Goal: Find specific fact: Find specific fact

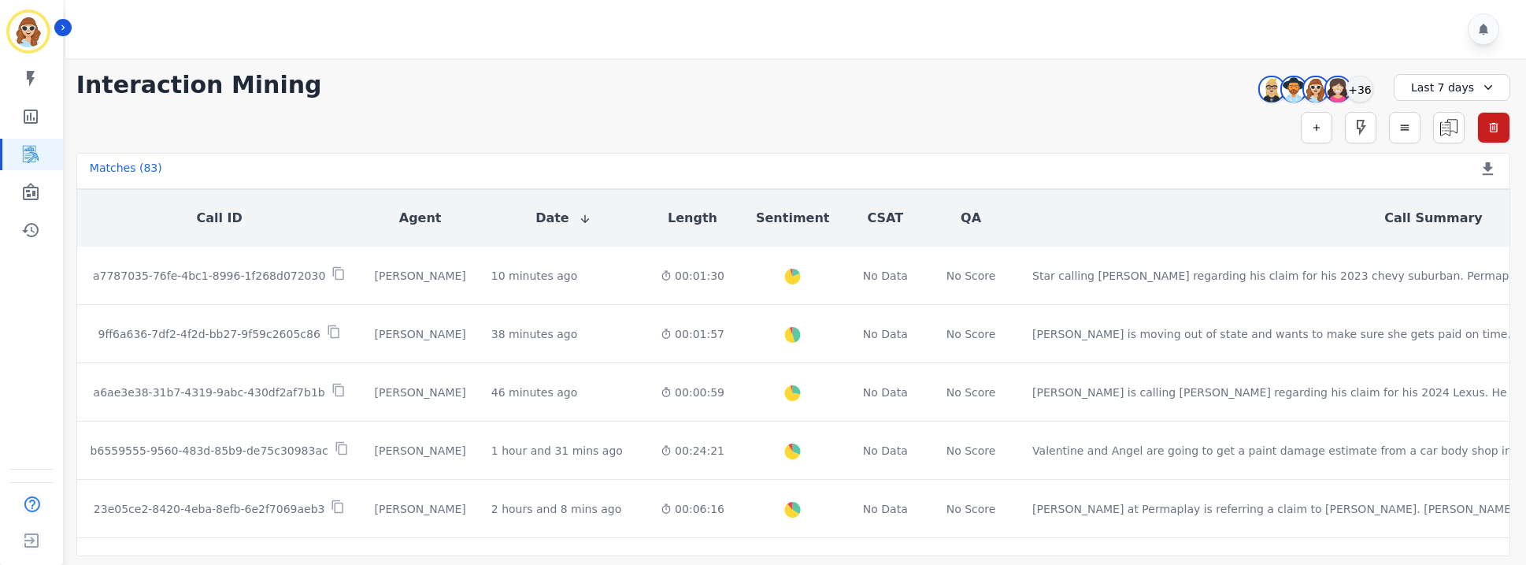
click at [1151, 92] on div "**********" at bounding box center [793, 85] width 1434 height 28
click at [1368, 93] on div "+36" at bounding box center [1360, 89] width 27 height 27
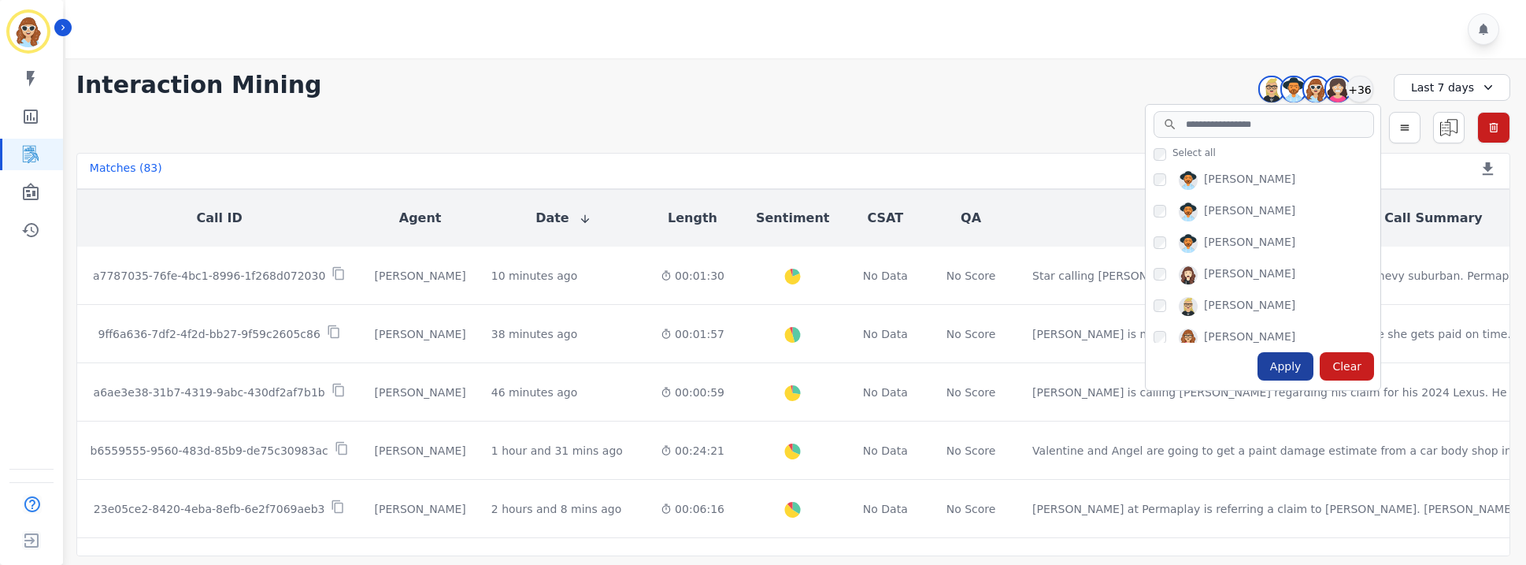
click at [1293, 371] on div "Apply" at bounding box center [1286, 366] width 57 height 28
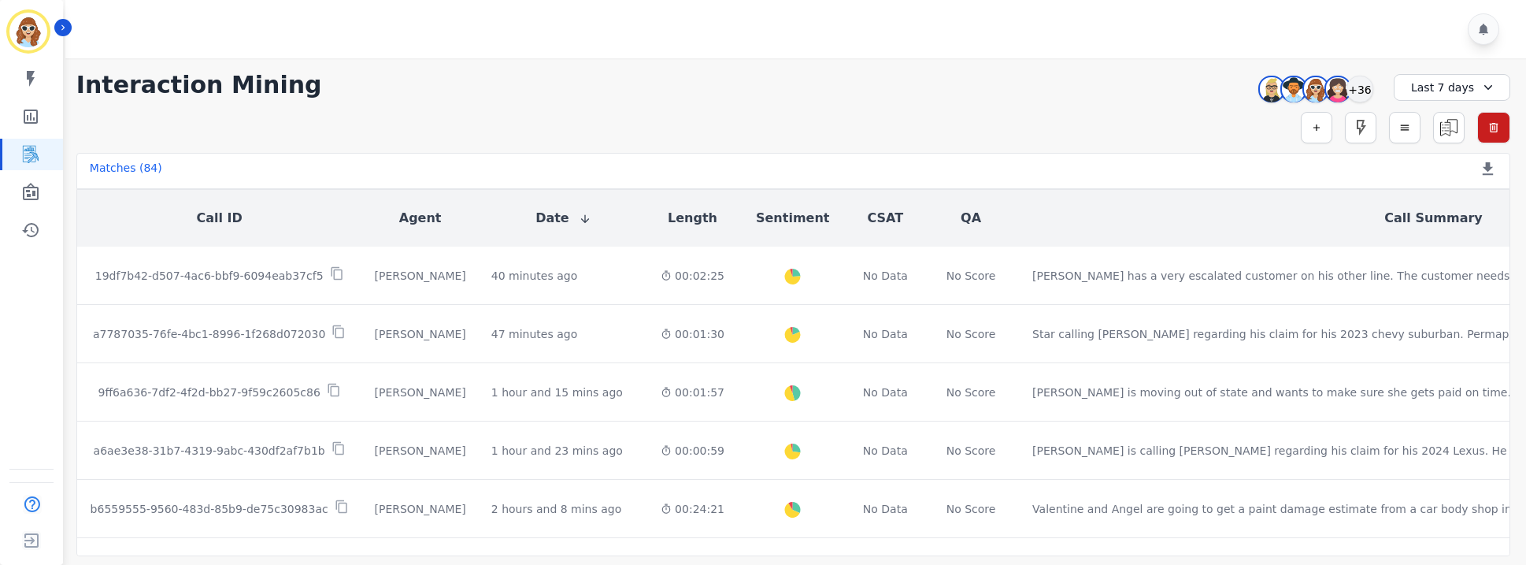
click at [1151, 104] on div "**********" at bounding box center [794, 307] width 1466 height 498
drag, startPoint x: 1151, startPoint y: 50, endPoint x: 1214, endPoint y: 85, distance: 72.3
click at [1149, 50] on div at bounding box center [798, 29] width 1466 height 58
click at [1363, 91] on div "+36" at bounding box center [1360, 89] width 27 height 27
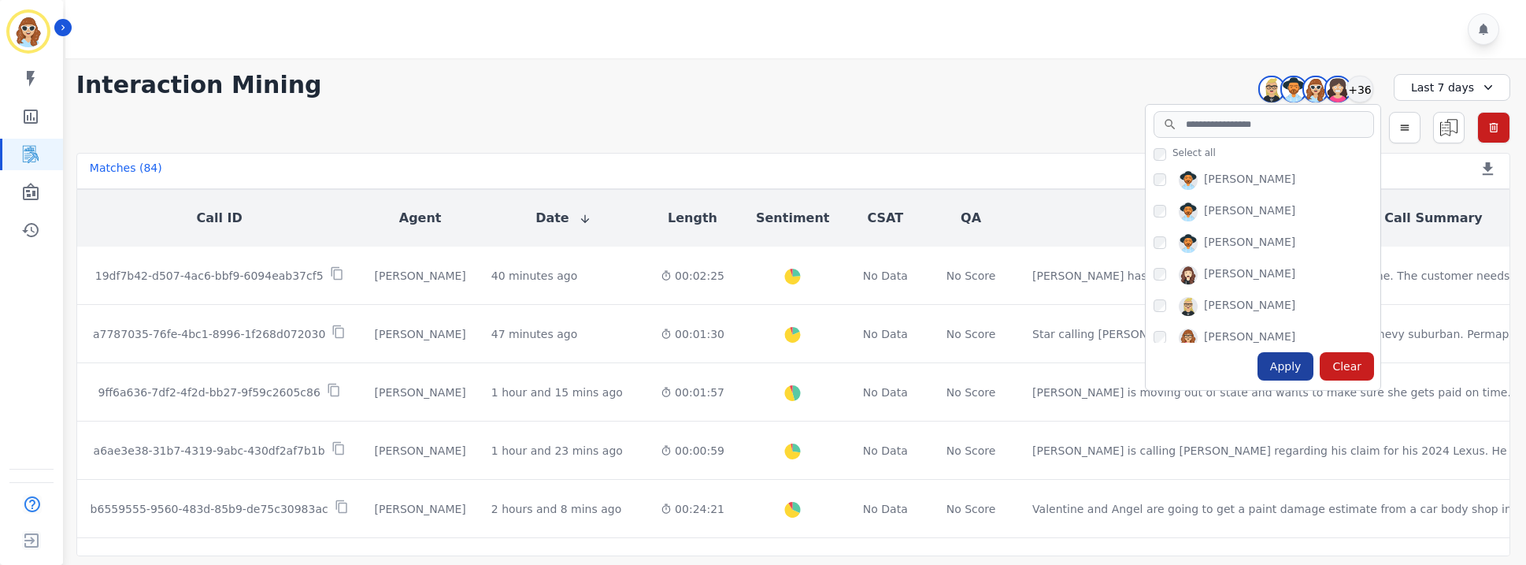
click at [1284, 367] on div "Apply" at bounding box center [1286, 366] width 57 height 28
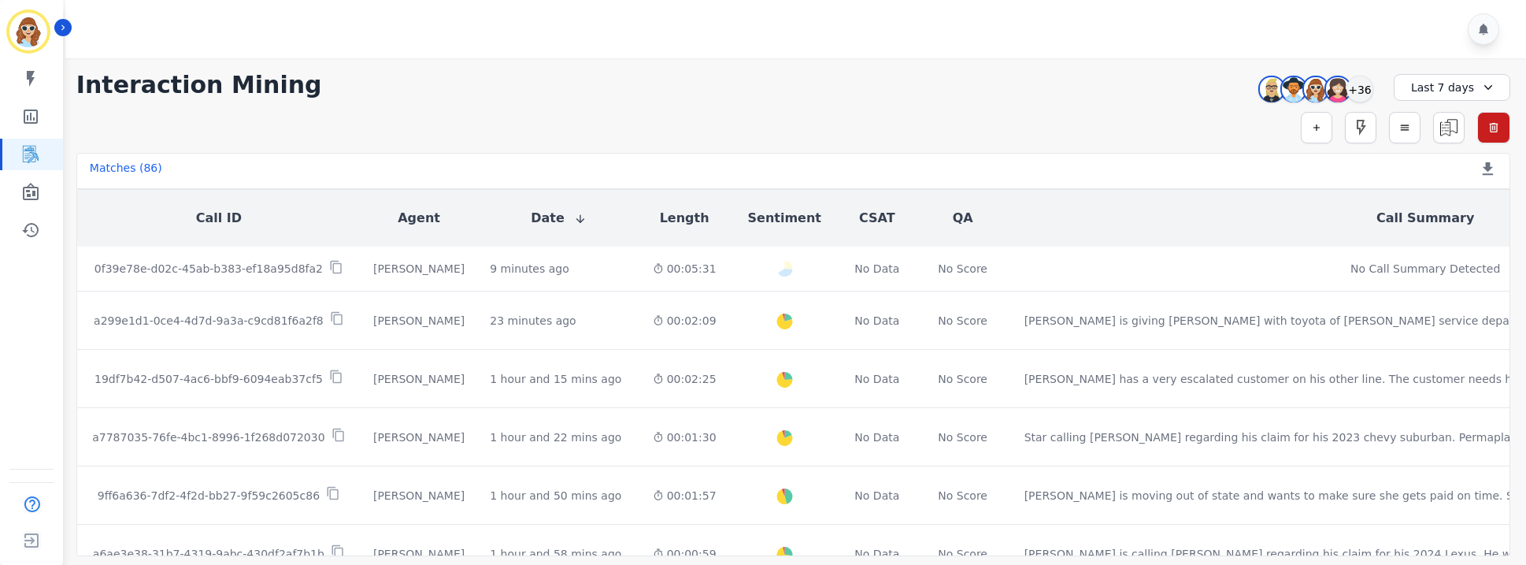
click at [1125, 91] on div "**********" at bounding box center [793, 85] width 1434 height 28
click at [1364, 93] on div "+36" at bounding box center [1360, 89] width 27 height 27
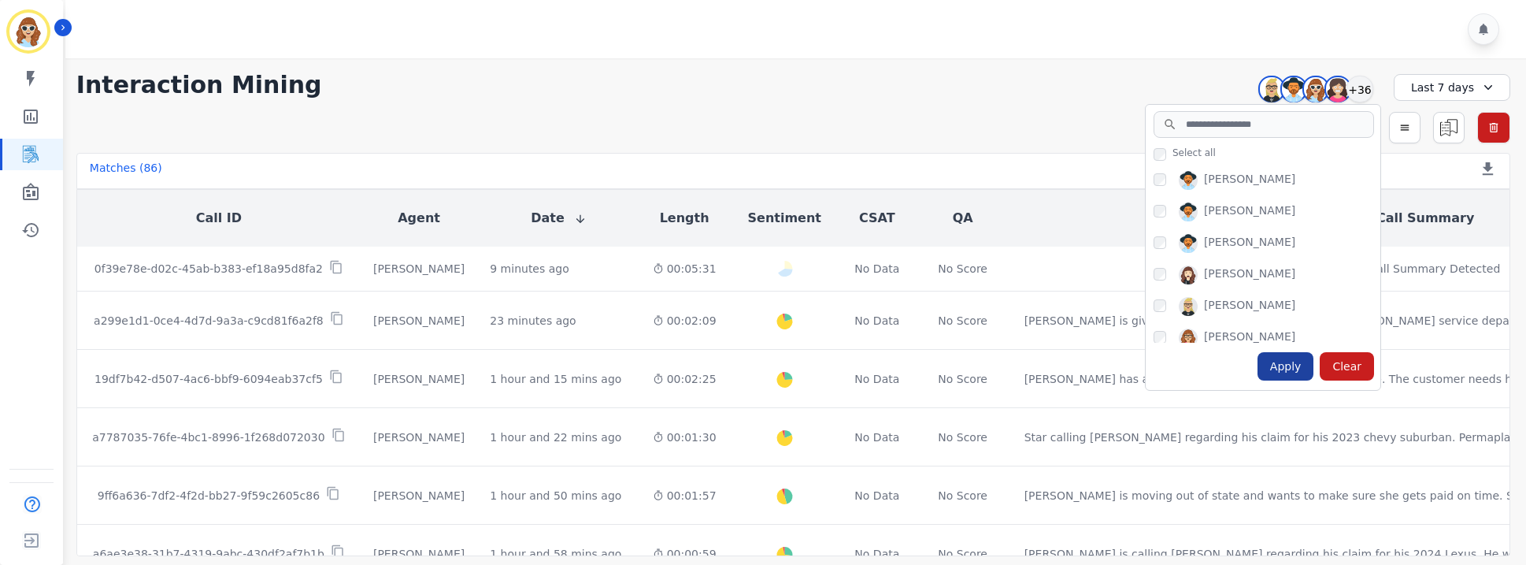
click at [1293, 369] on div "Apply" at bounding box center [1286, 366] width 57 height 28
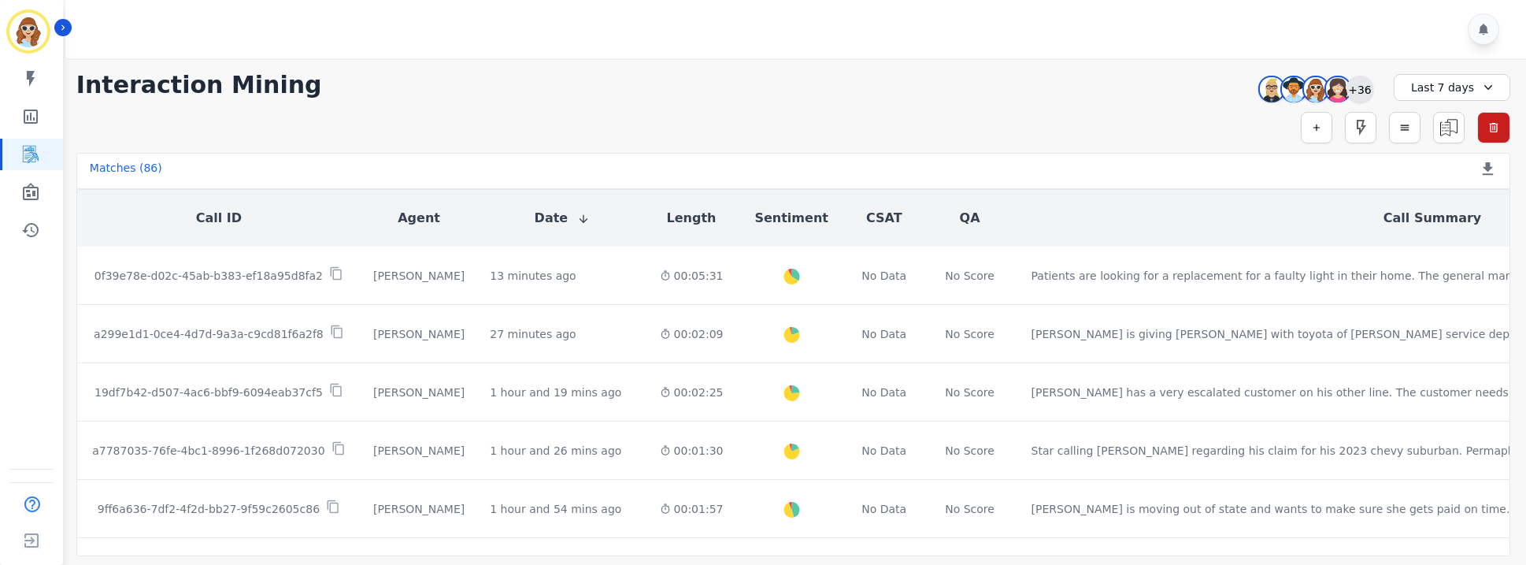
click at [1366, 98] on div "+36" at bounding box center [1360, 89] width 27 height 27
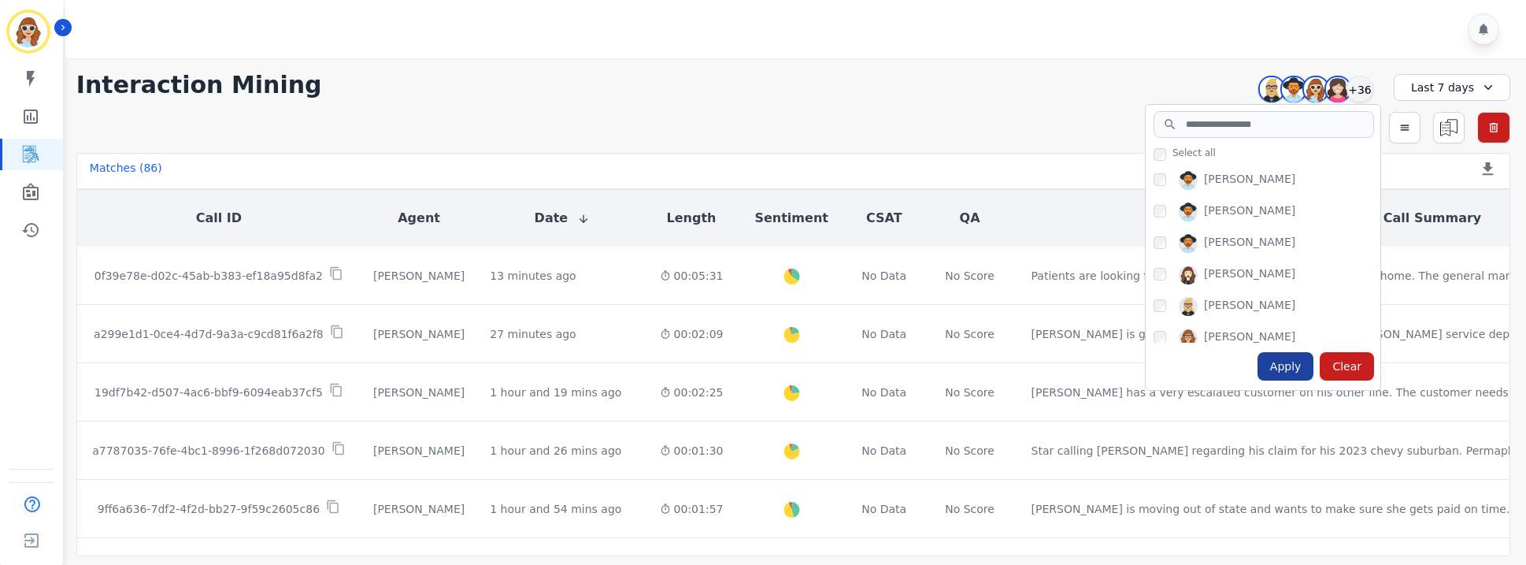
click at [1281, 369] on div "Apply" at bounding box center [1286, 366] width 57 height 28
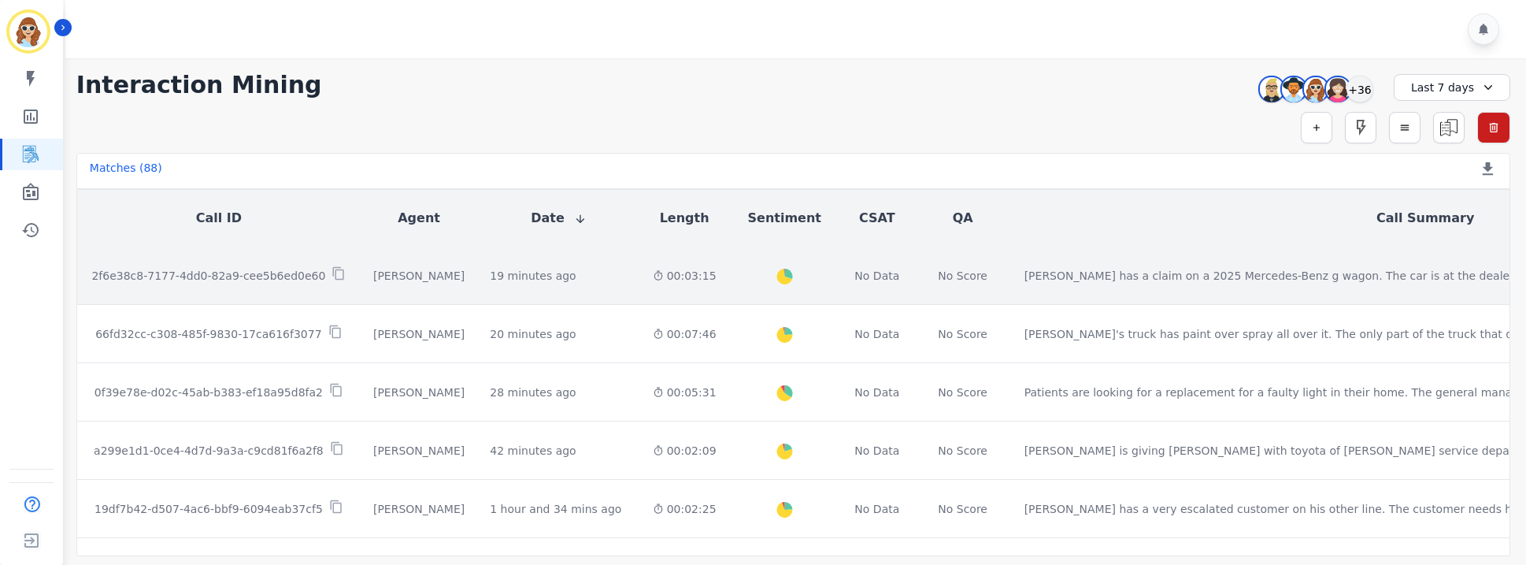
click at [209, 277] on p "2f6e38c8-7177-4dd0-82a9-cee5b6ed0e60" at bounding box center [208, 276] width 234 height 16
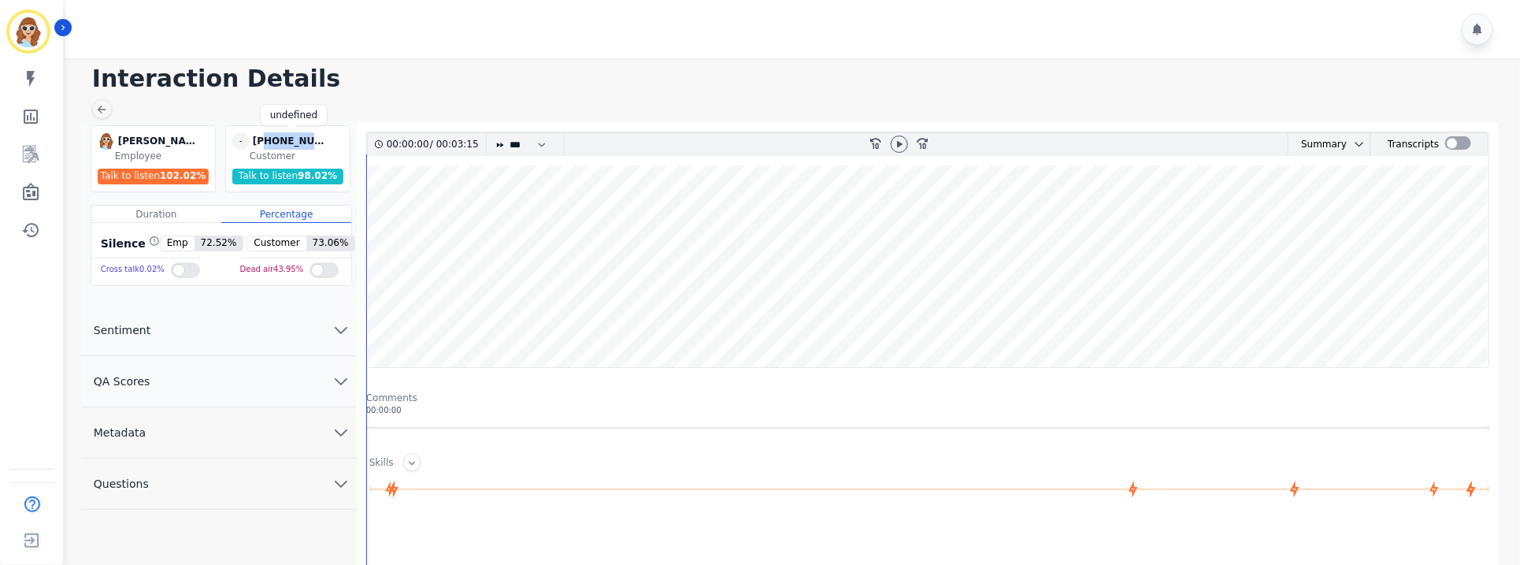
drag, startPoint x: 324, startPoint y: 139, endPoint x: 263, endPoint y: 140, distance: 61.4
click at [263, 140] on div "+12817728491" at bounding box center [292, 140] width 79 height 17
copy div "2817728491"
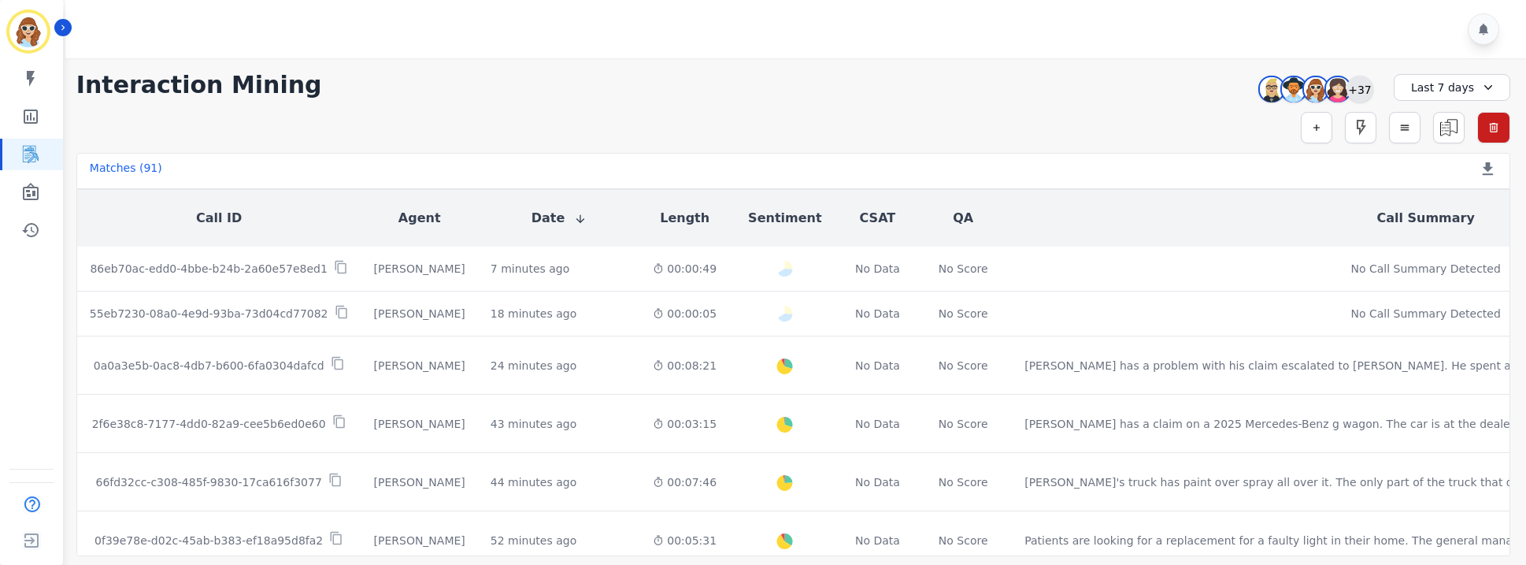
click at [1355, 87] on div "+37" at bounding box center [1360, 89] width 27 height 27
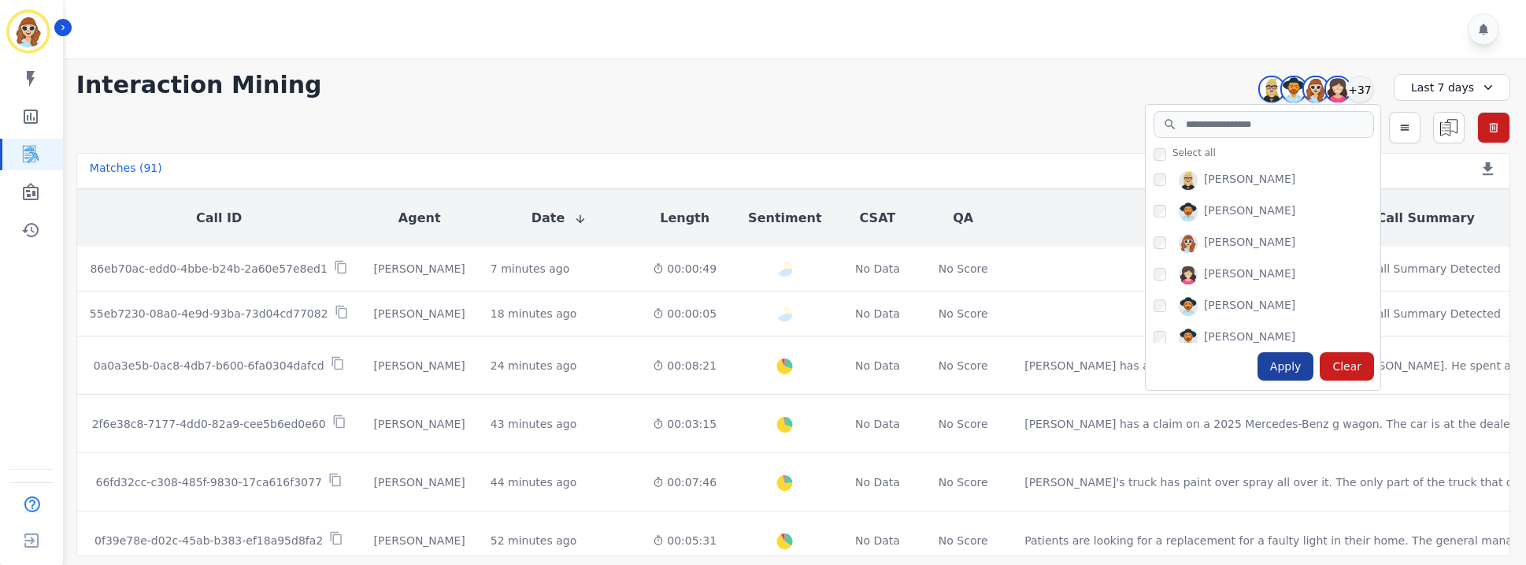
click at [1277, 367] on div "Apply" at bounding box center [1286, 366] width 57 height 28
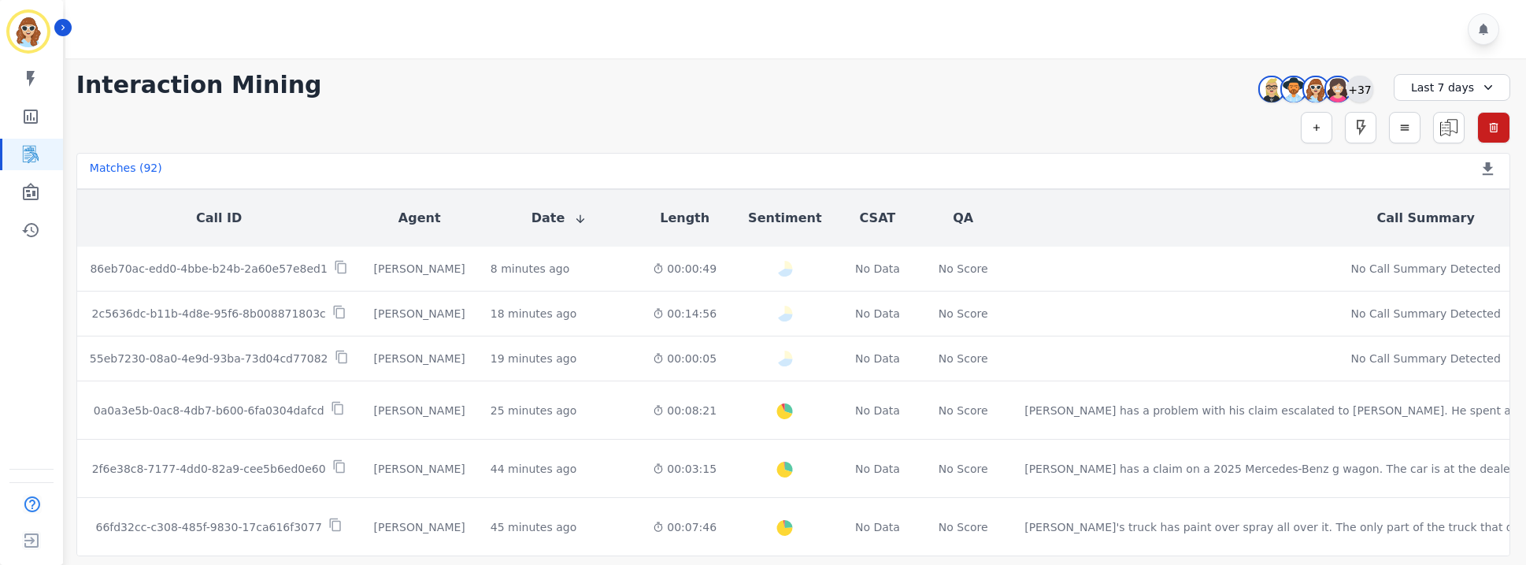
click at [1356, 92] on div "+37" at bounding box center [1360, 89] width 27 height 27
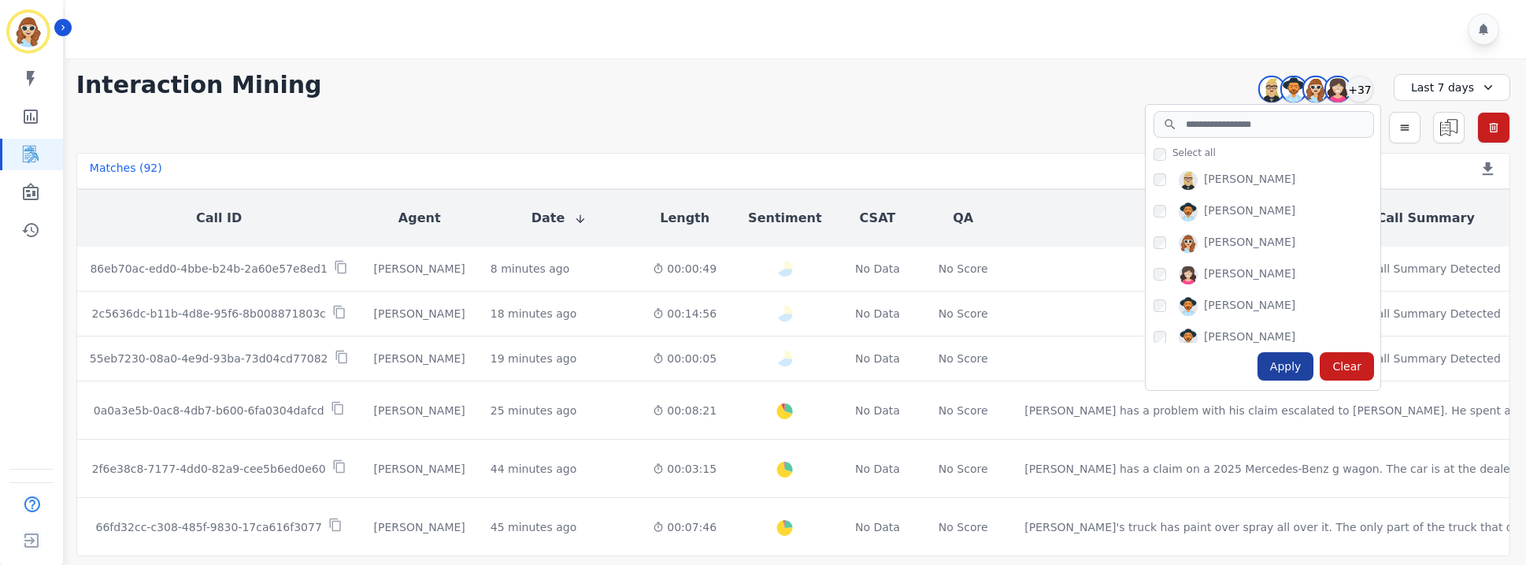
click at [1281, 365] on div "Apply" at bounding box center [1286, 366] width 57 height 28
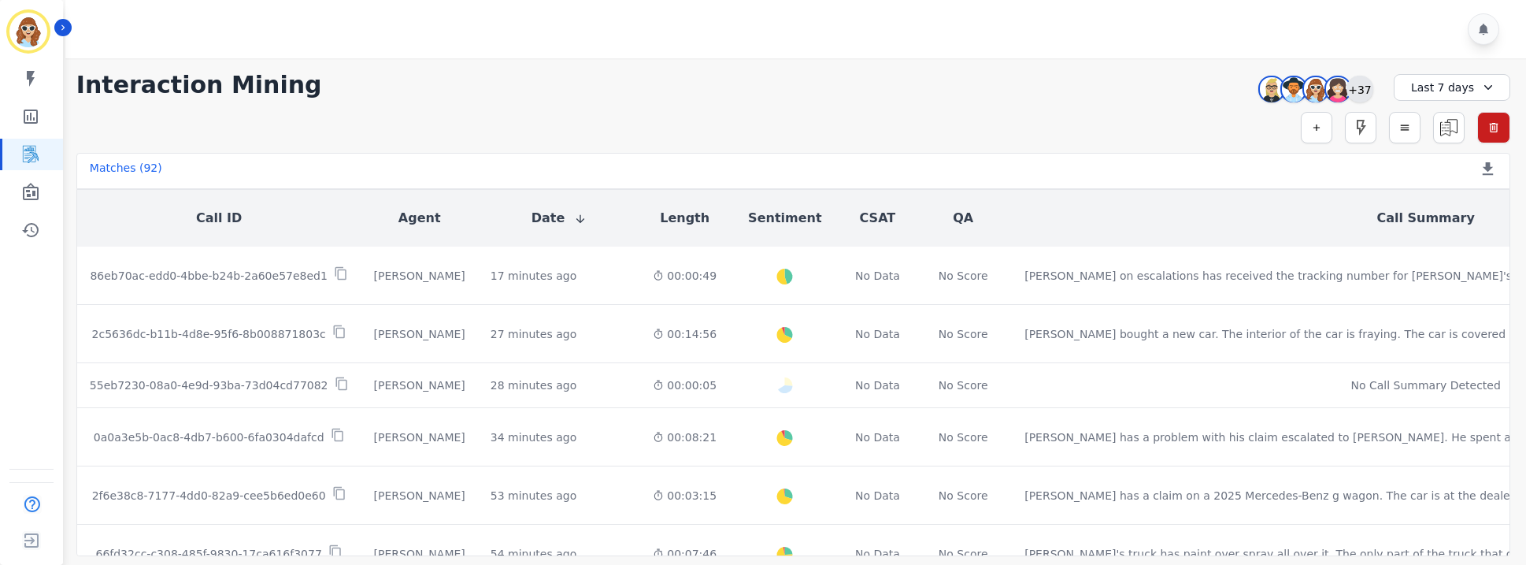
click at [1362, 92] on div "+37" at bounding box center [1360, 89] width 27 height 27
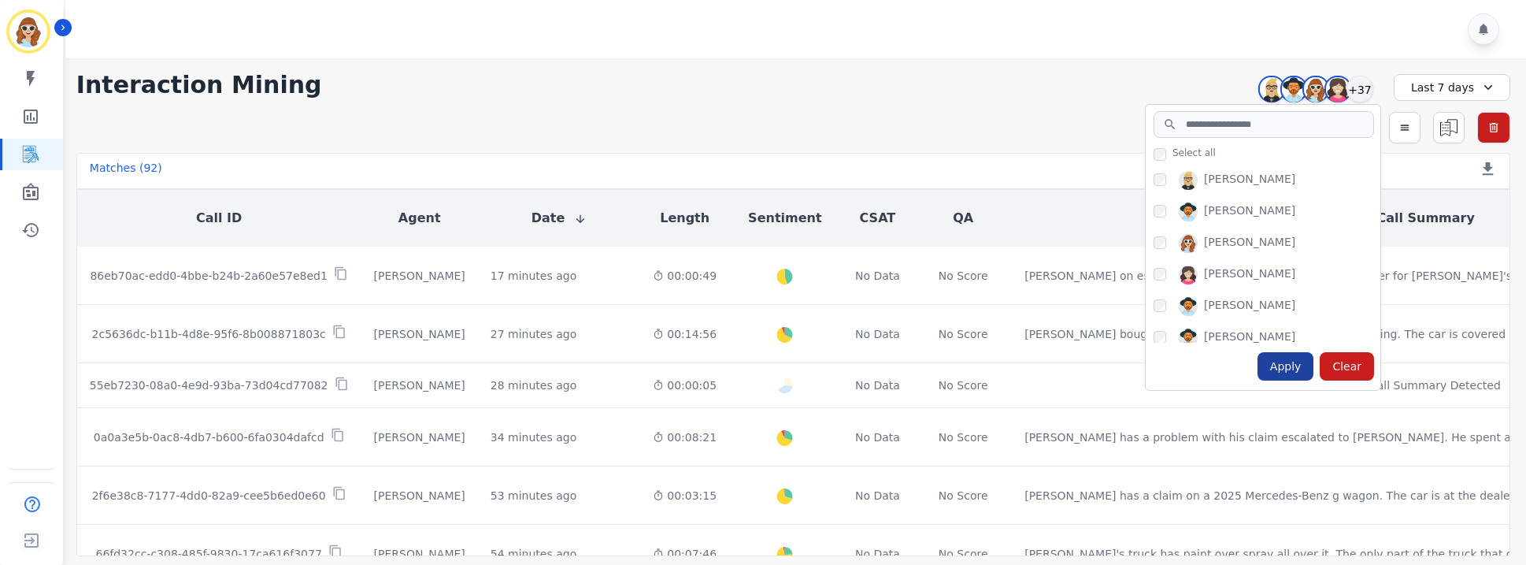
click at [1292, 362] on div "Apply" at bounding box center [1286, 366] width 57 height 28
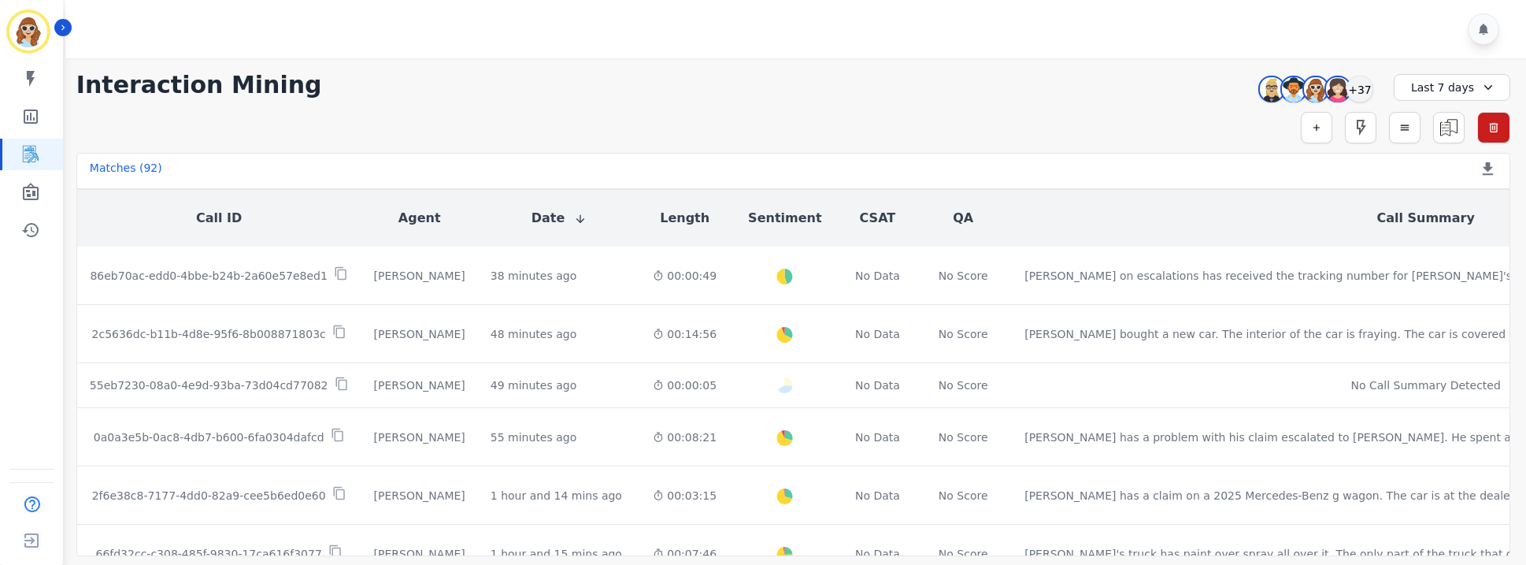
click at [1373, 87] on div "Audrey Waters Patience Mattingly Sadie Harrie Starlene Spencer +37" at bounding box center [1313, 89] width 135 height 30
click at [1356, 91] on div "+37" at bounding box center [1360, 89] width 27 height 27
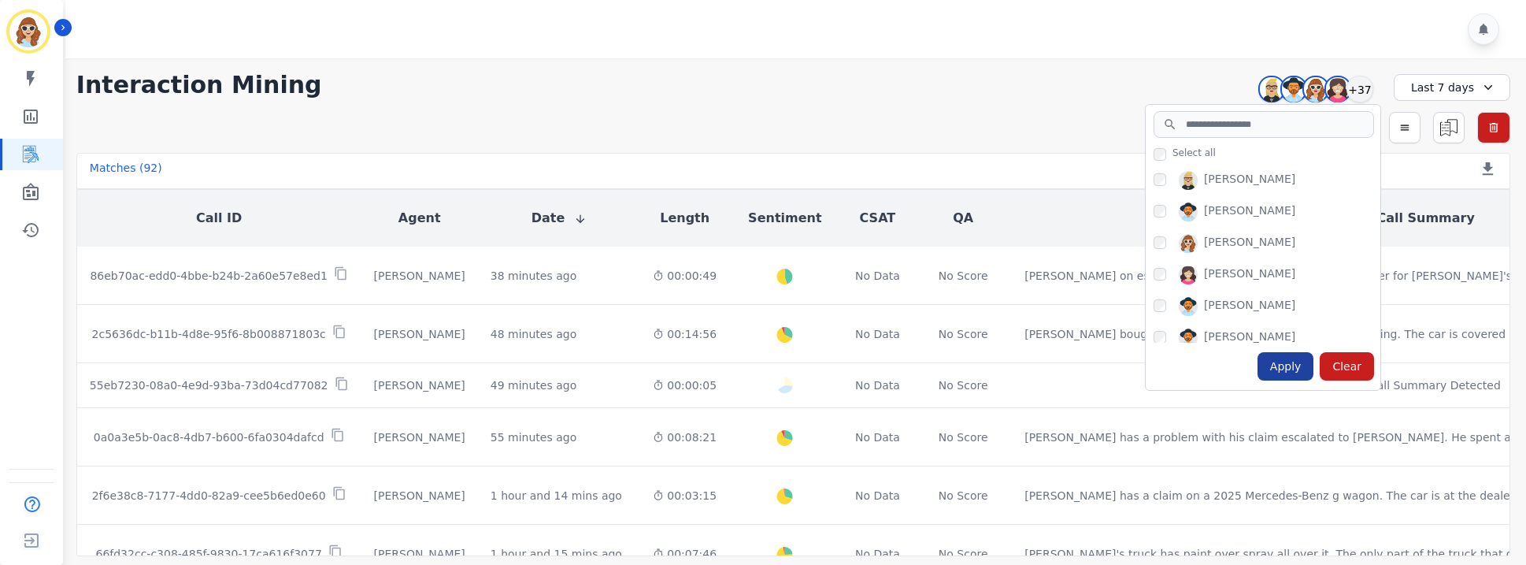
click at [1279, 372] on div "Apply" at bounding box center [1286, 366] width 57 height 28
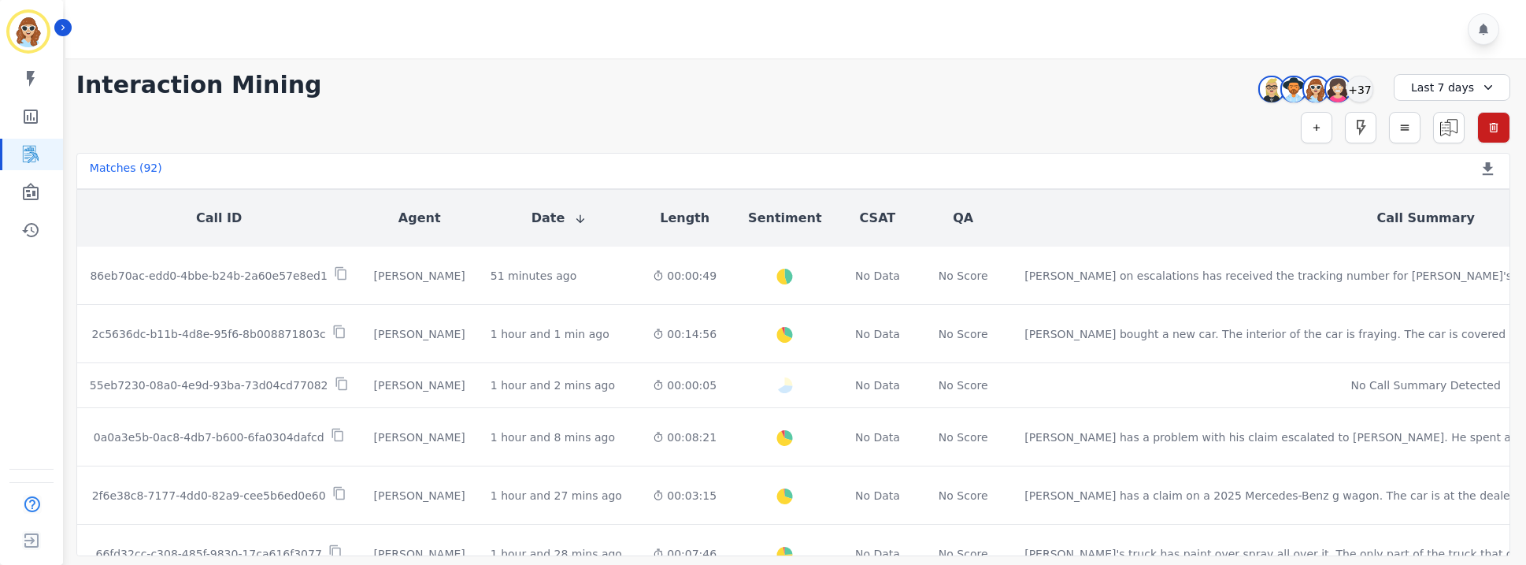
click at [1122, 81] on div "**********" at bounding box center [793, 85] width 1434 height 28
drag, startPoint x: 1364, startPoint y: 90, endPoint x: 1361, endPoint y: 99, distance: 10.0
click at [1363, 90] on div "+37" at bounding box center [1360, 89] width 27 height 27
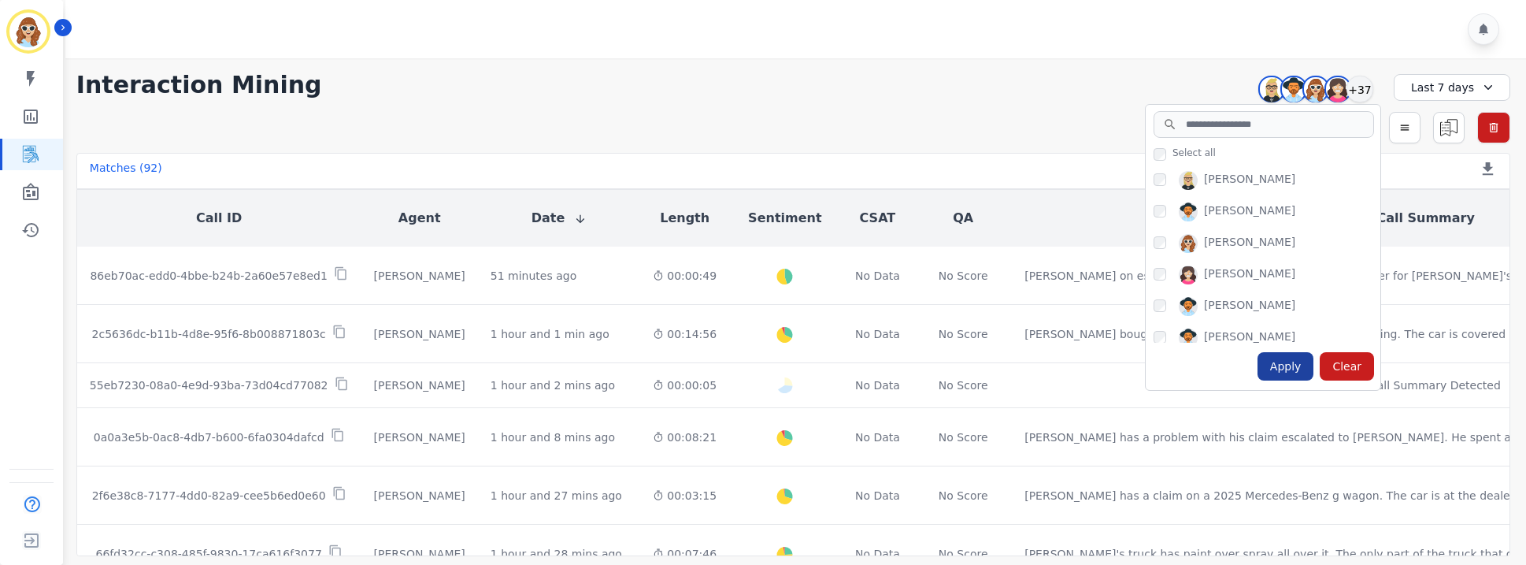
click at [1290, 358] on div "Apply" at bounding box center [1286, 366] width 57 height 28
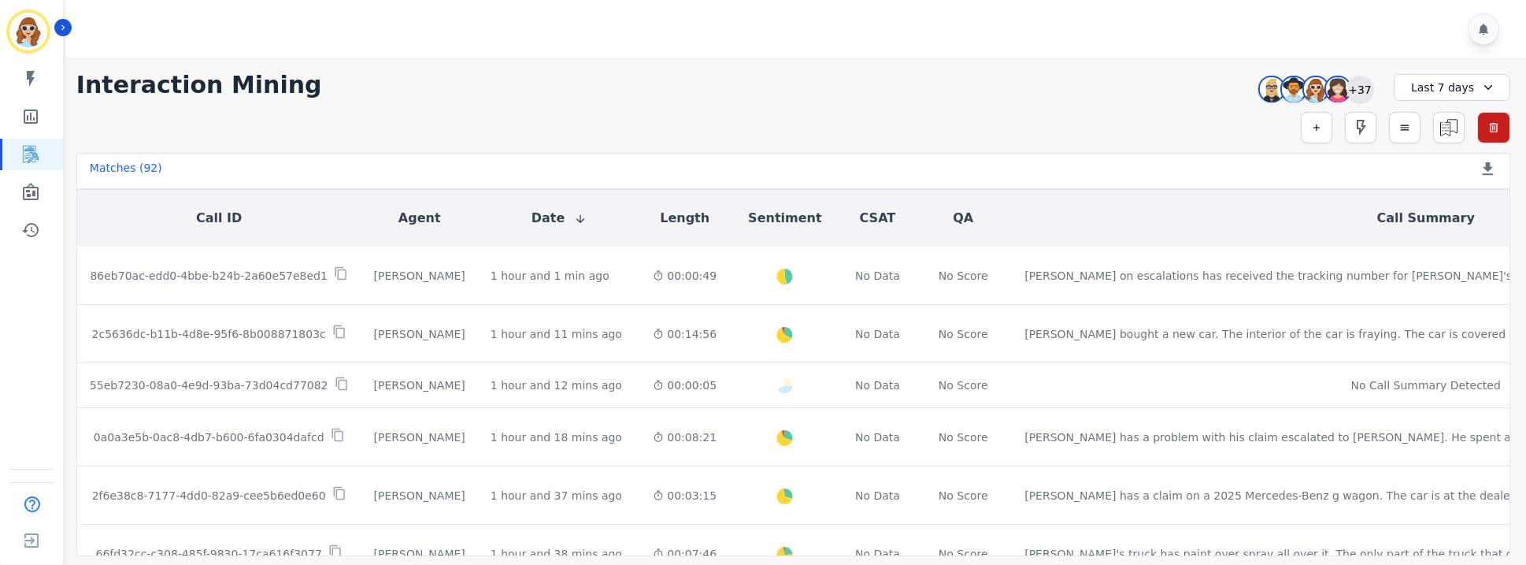
click at [1355, 86] on div "+37" at bounding box center [1360, 89] width 27 height 27
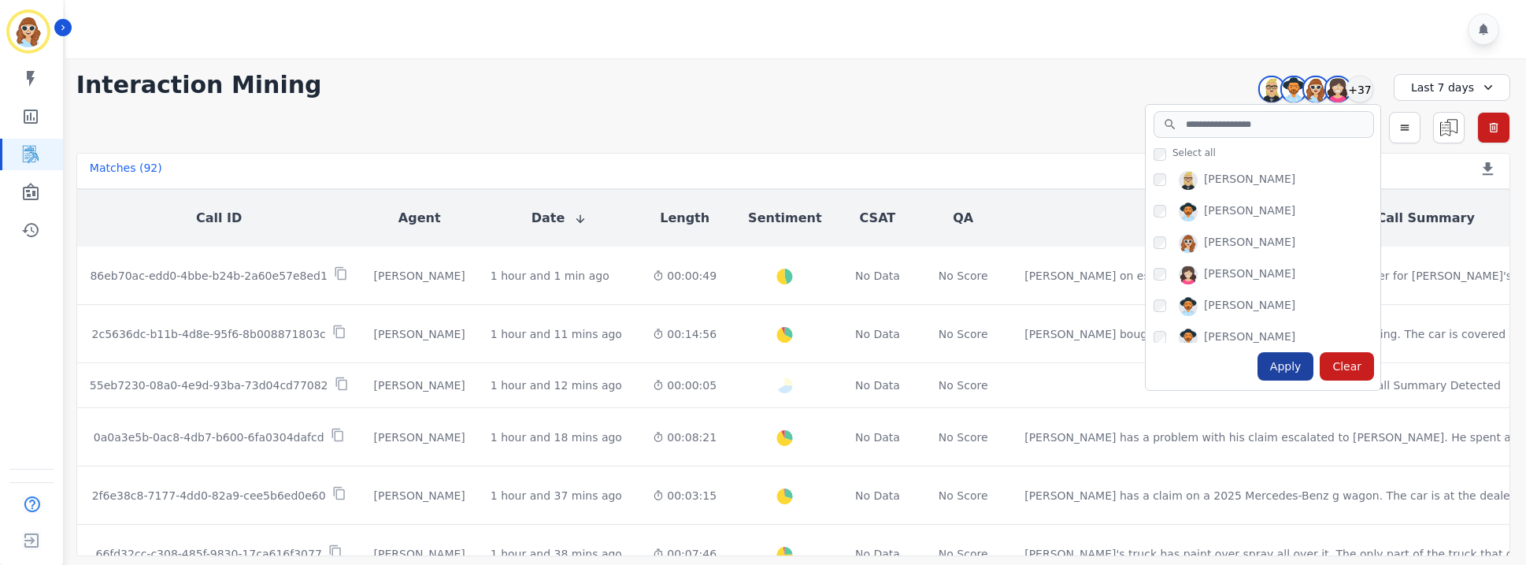
click at [1281, 357] on div "Apply" at bounding box center [1286, 366] width 57 height 28
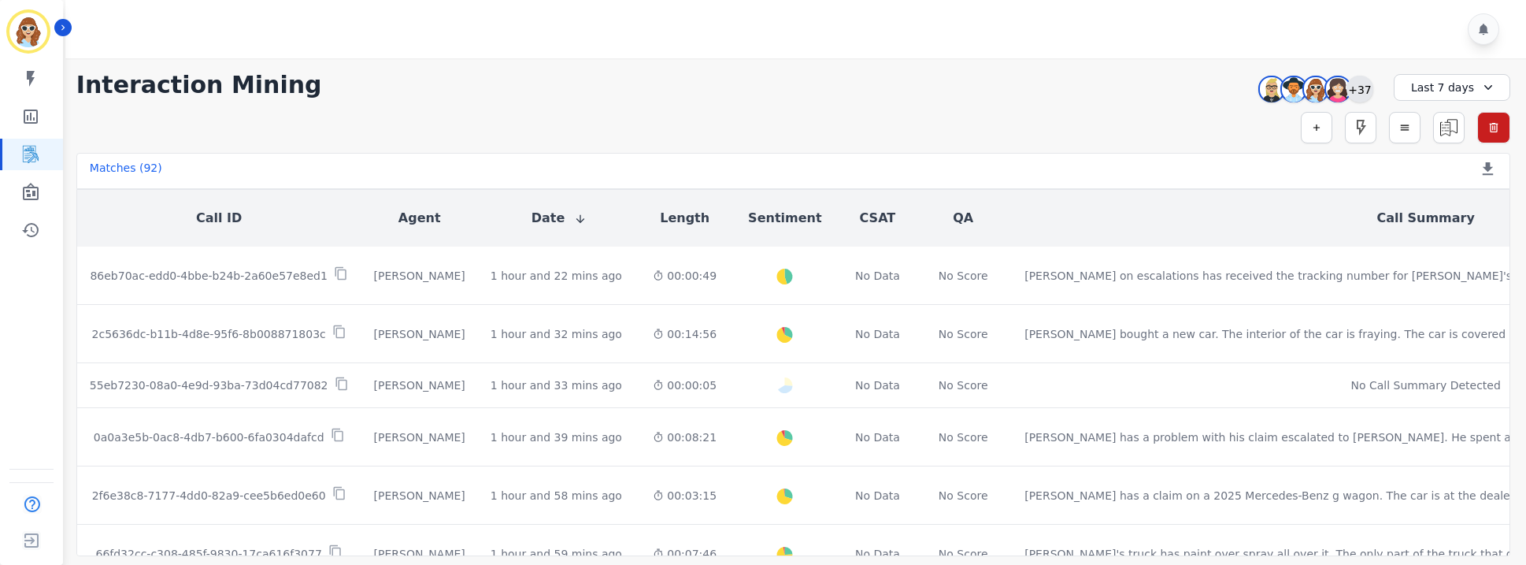
click at [1359, 92] on div "+37" at bounding box center [1360, 89] width 27 height 27
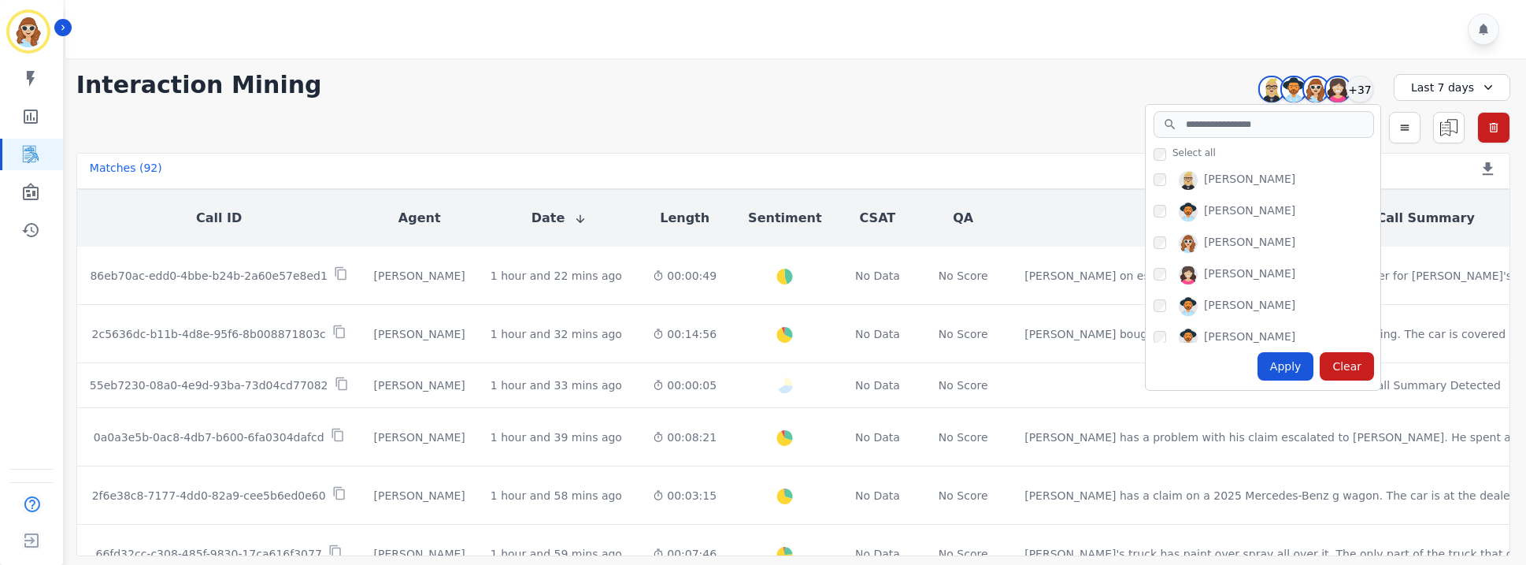
click at [1300, 360] on div "Apply" at bounding box center [1286, 366] width 57 height 28
